Goal: Find specific page/section: Find specific page/section

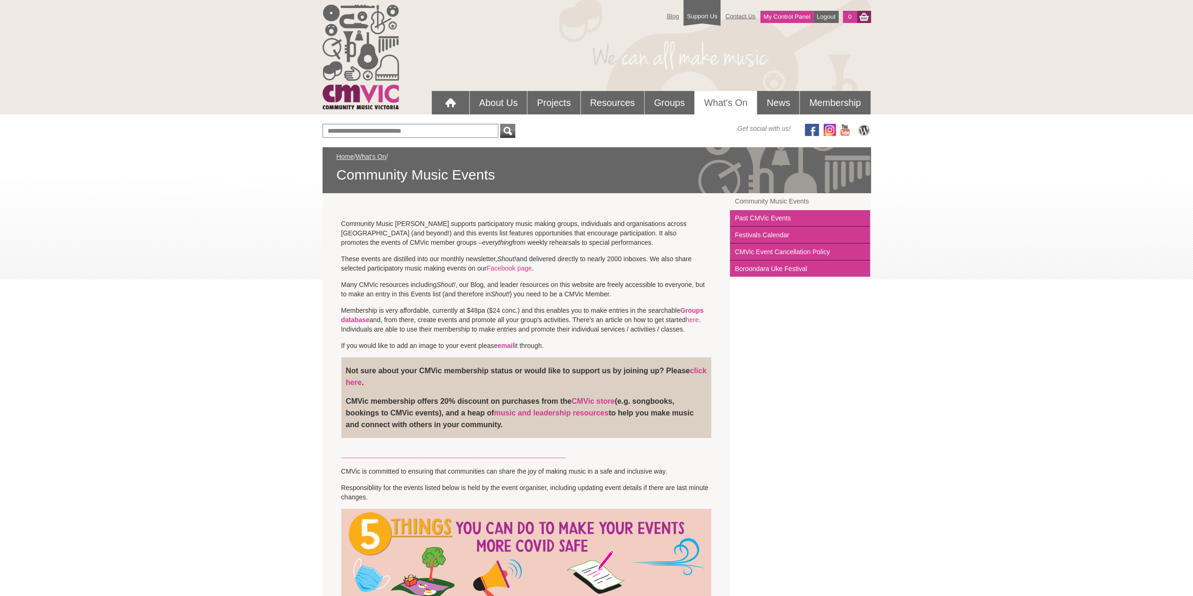
scroll to position [40, 0]
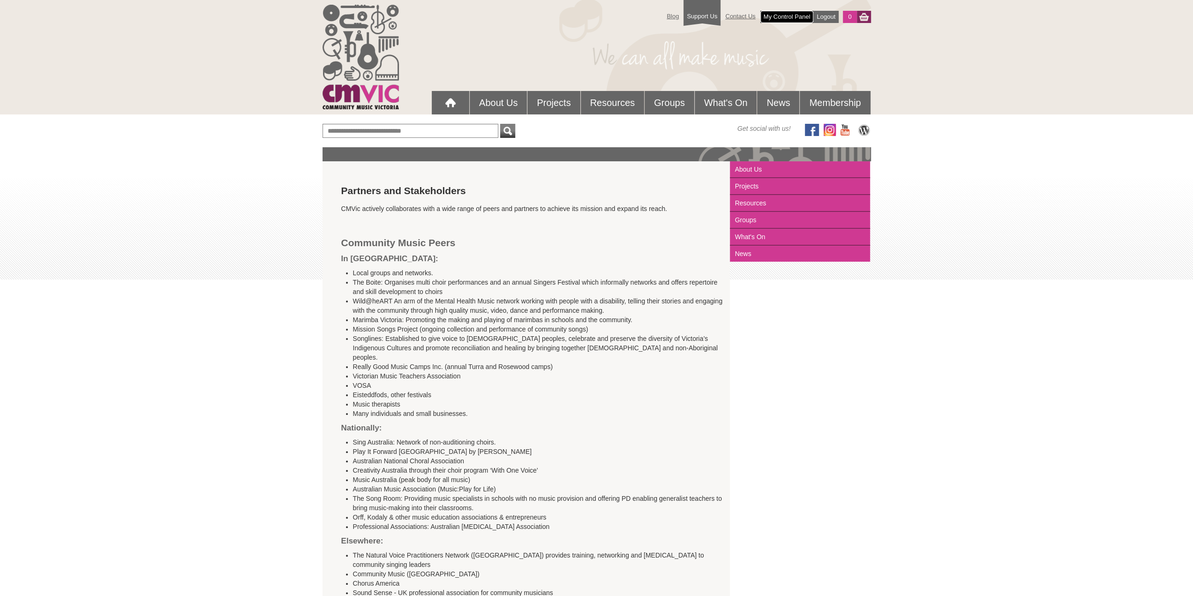
click at [787, 17] on link "My Control Panel" at bounding box center [787, 17] width 53 height 12
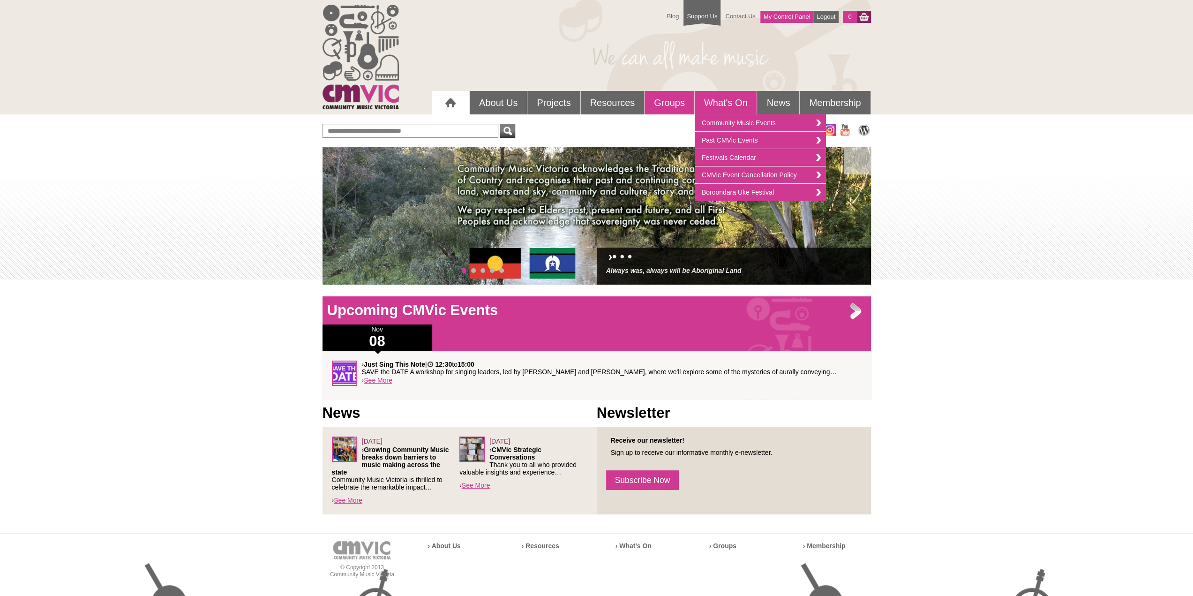
click at [675, 101] on link "Groups" at bounding box center [670, 102] width 50 height 23
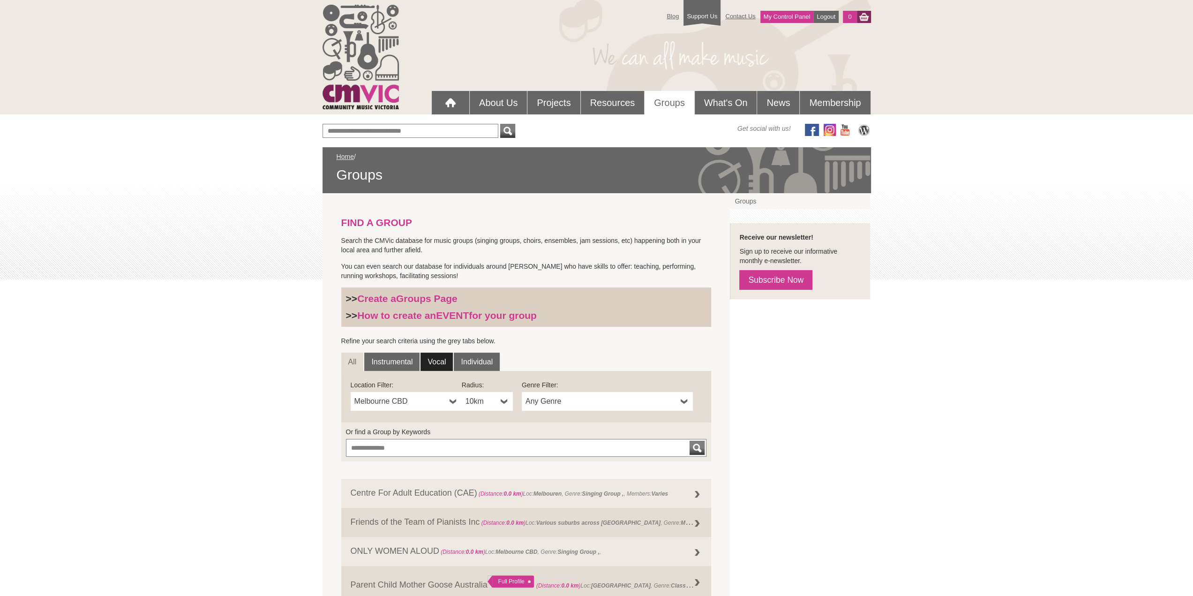
click at [437, 364] on link "Vocal" at bounding box center [437, 362] width 32 height 19
click at [489, 399] on span "10km" at bounding box center [481, 401] width 31 height 11
click at [483, 471] on li "50km" at bounding box center [488, 469] width 49 height 12
click at [795, 16] on link "My Control Panel" at bounding box center [787, 17] width 53 height 12
